Goal: Task Accomplishment & Management: Manage account settings

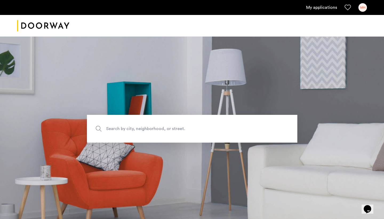
click at [359, 6] on div "MH" at bounding box center [362, 7] width 9 height 9
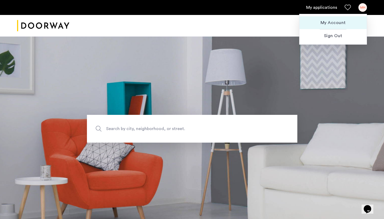
click at [330, 25] on span "My Account" at bounding box center [333, 22] width 59 height 6
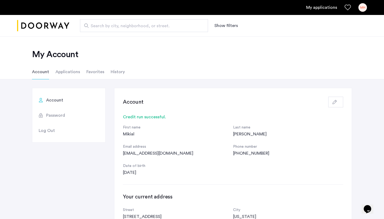
click at [71, 74] on li "Applications" at bounding box center [67, 71] width 25 height 15
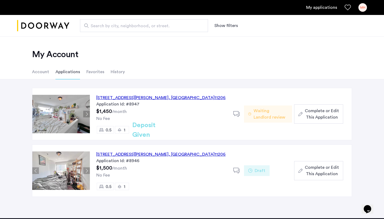
click at [178, 113] on div "[STREET_ADDRESS][PERSON_NAME] Application Id: #8947 $1,450 /month No Fee 0.5 1 …" at bounding box center [161, 114] width 143 height 52
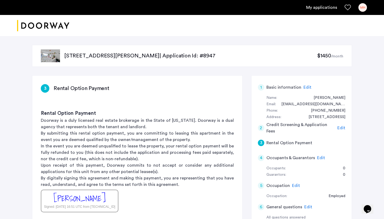
click at [312, 7] on link "My applications" at bounding box center [321, 7] width 31 height 6
